Goal: Register for event/course

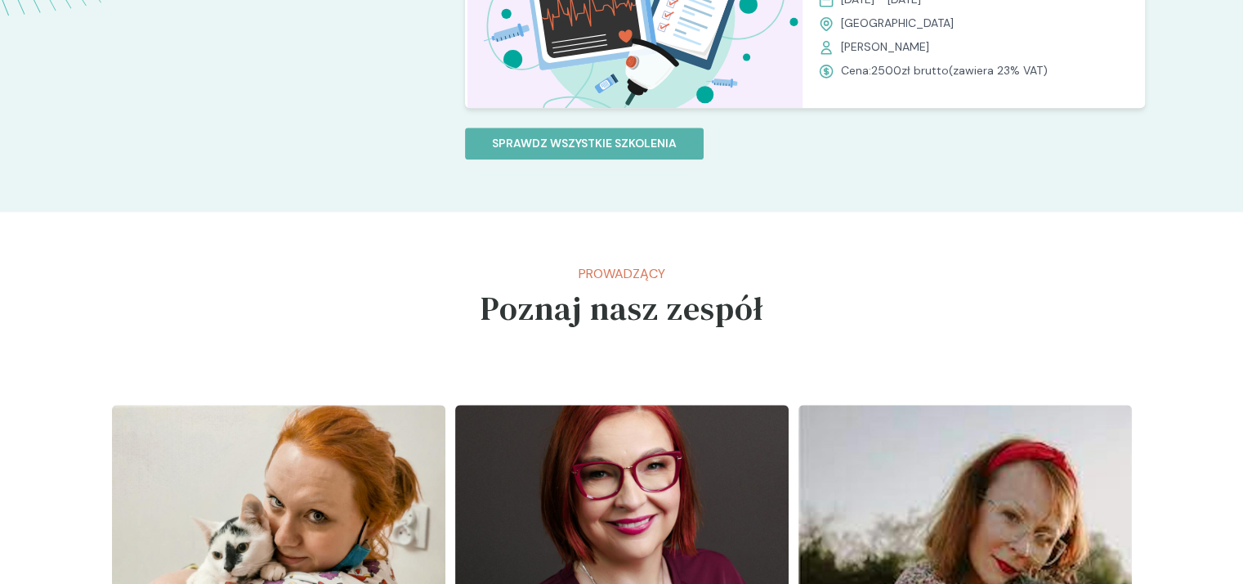
scroll to position [1880, 0]
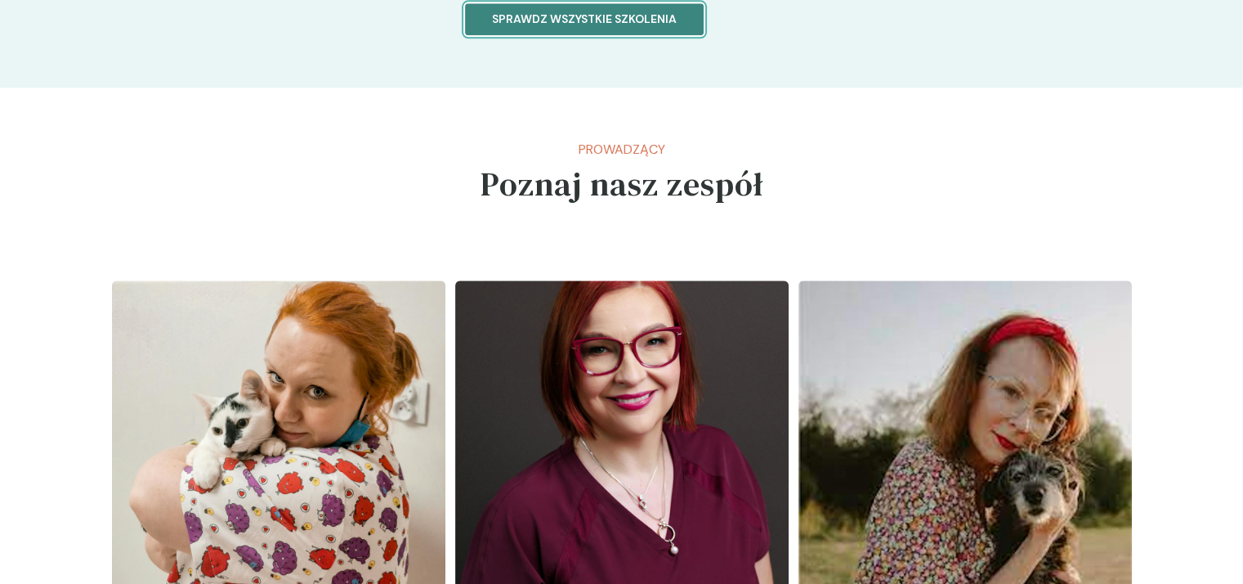
click at [539, 18] on p "Sprawdz wszystkie szkolenia" at bounding box center [584, 19] width 185 height 17
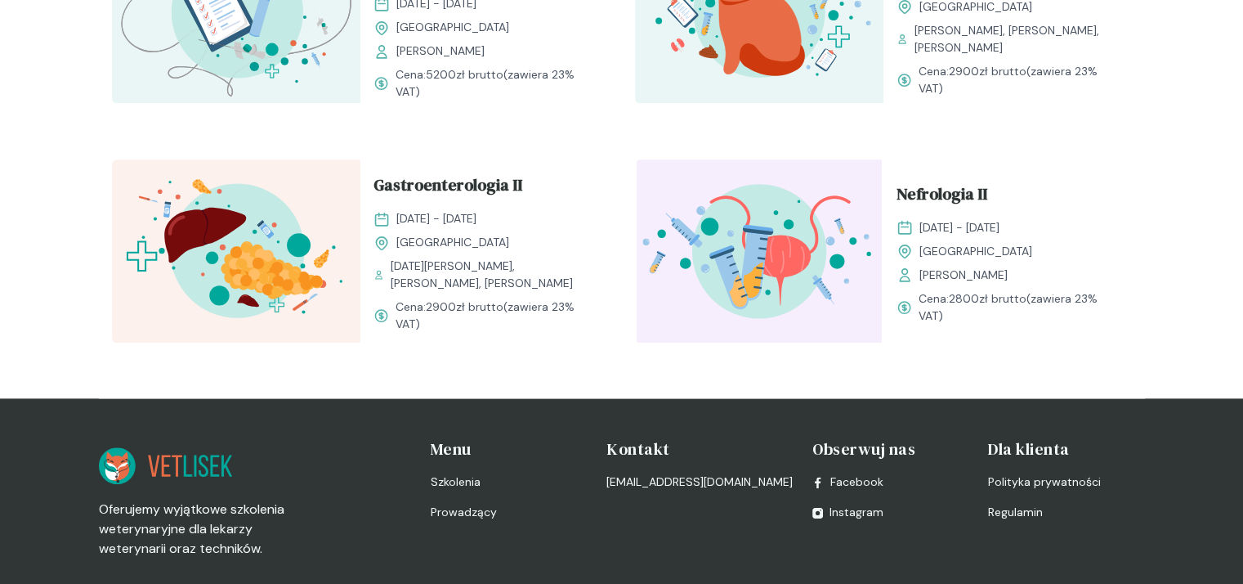
scroll to position [1880, 0]
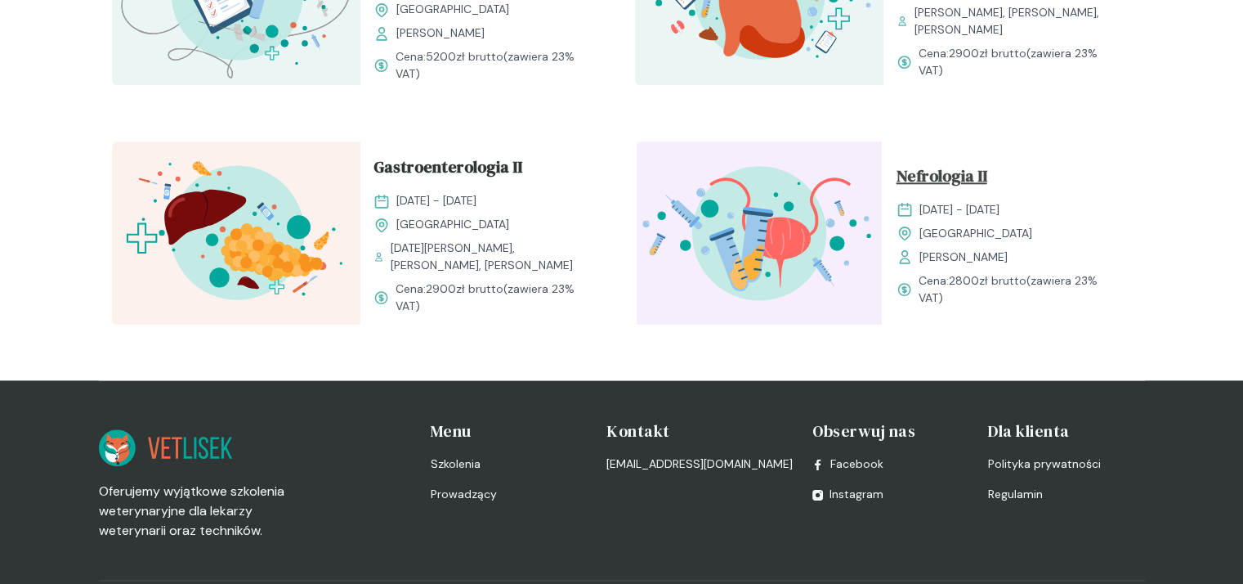
click at [943, 172] on span "Nefrologia II" at bounding box center [942, 178] width 91 height 31
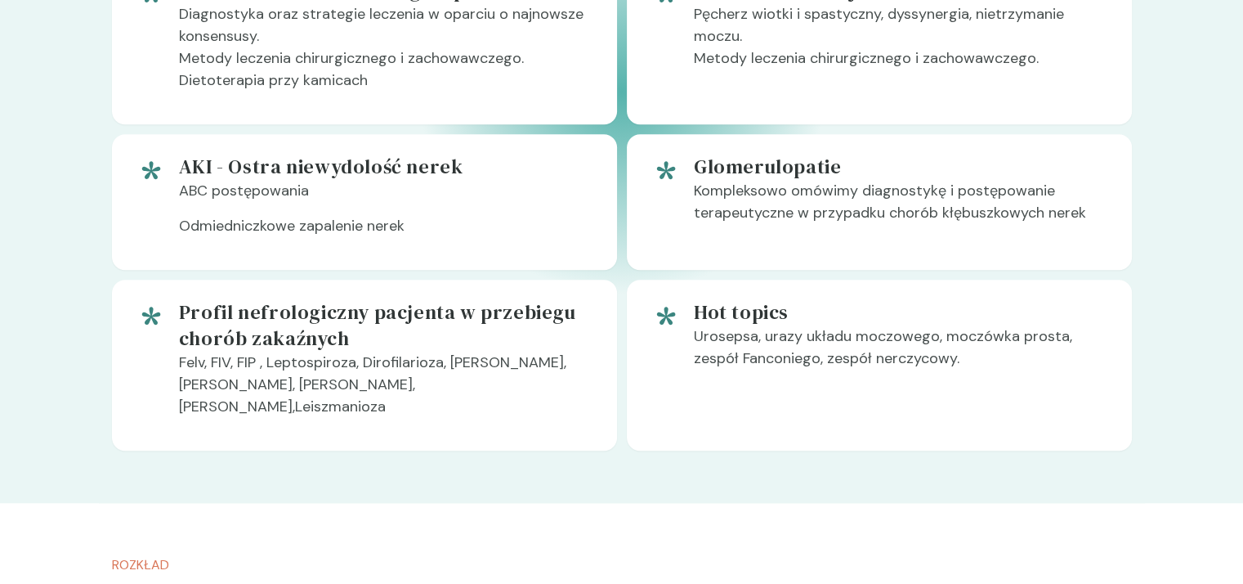
scroll to position [1553, 0]
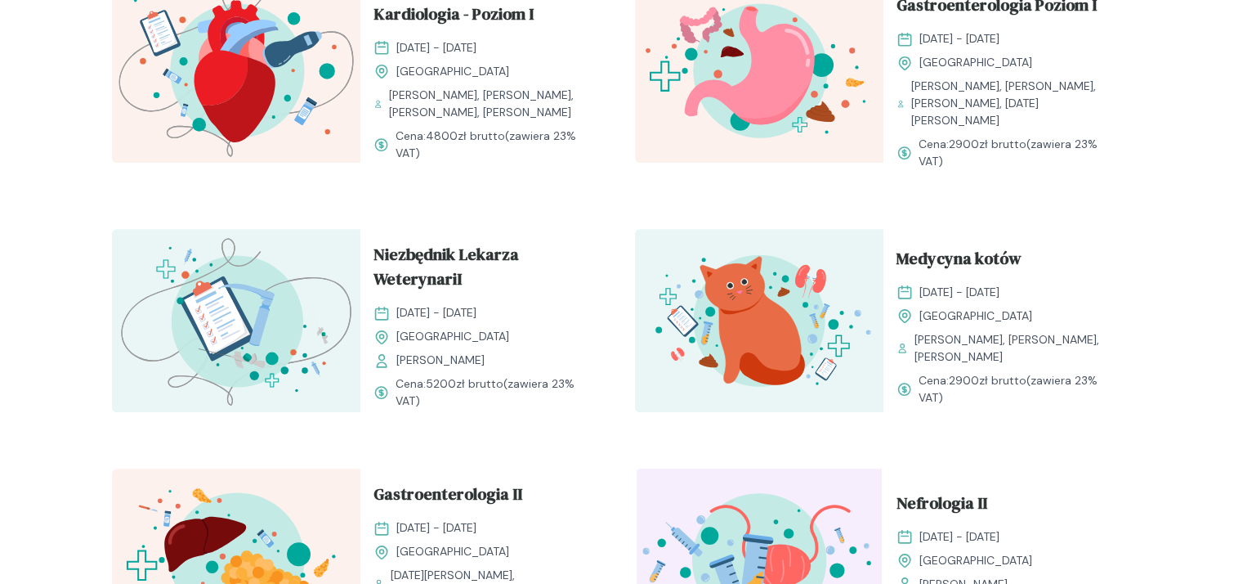
scroll to position [1880, 0]
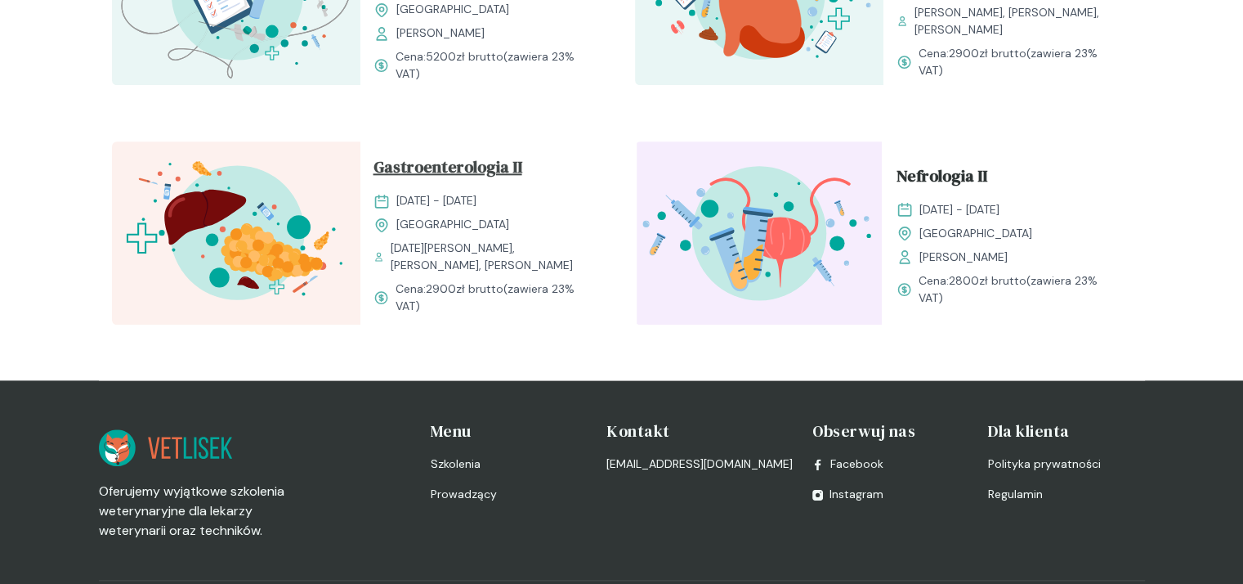
click at [417, 171] on span "Gastroenterologia II" at bounding box center [448, 170] width 149 height 31
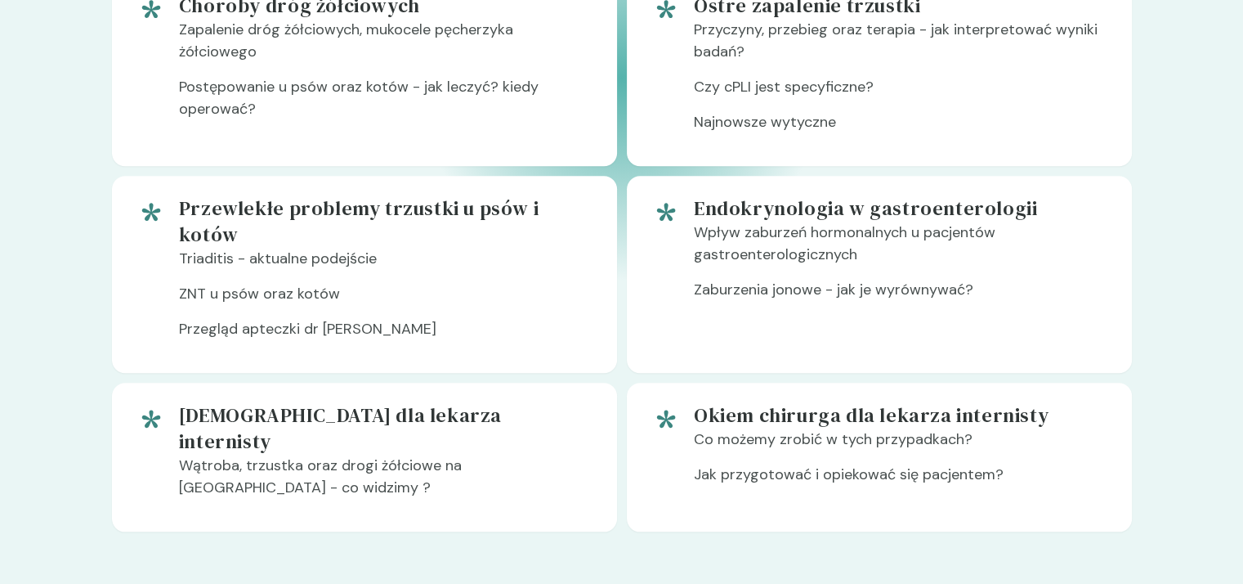
scroll to position [1471, 0]
